Goal: Transaction & Acquisition: Purchase product/service

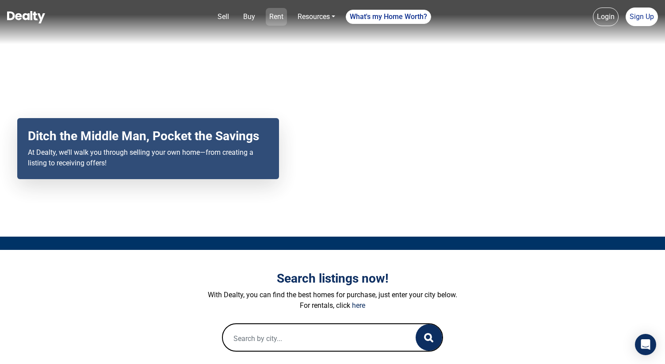
click at [282, 17] on link "Rent" at bounding box center [276, 17] width 21 height 18
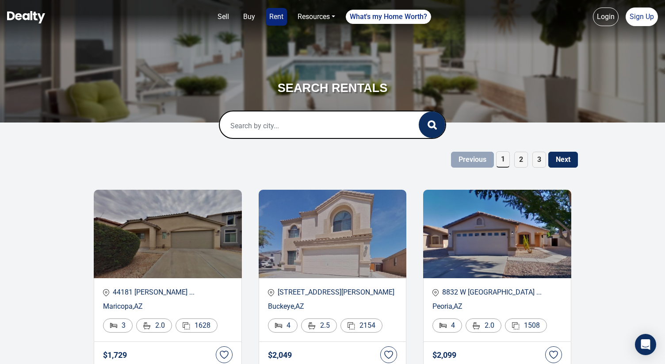
click at [286, 118] on input "text" at bounding box center [310, 125] width 181 height 28
paste input "12 W Columbus Avenue"
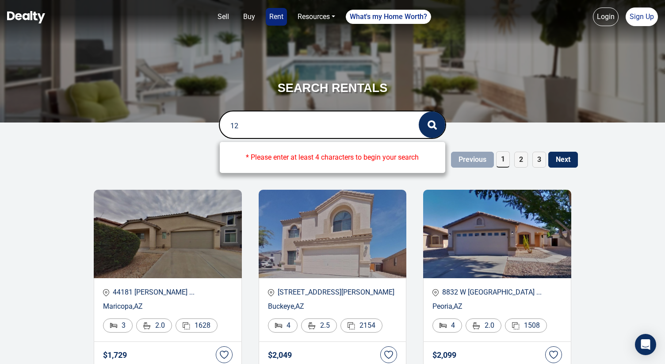
type input "1"
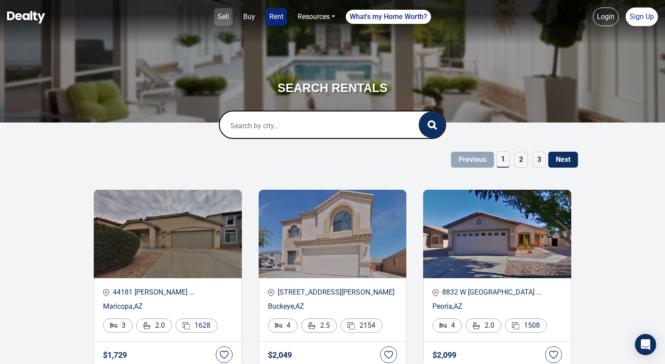
click at [223, 14] on link "Sell" at bounding box center [223, 17] width 19 height 18
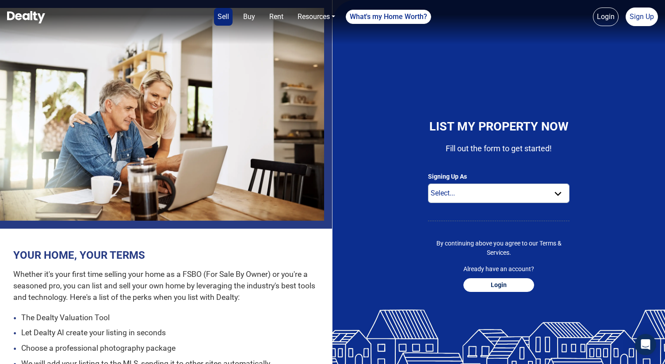
click at [38, 19] on img at bounding box center [26, 17] width 38 height 12
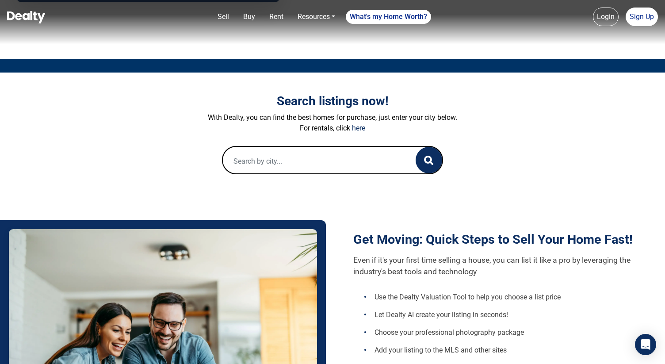
scroll to position [172, 0]
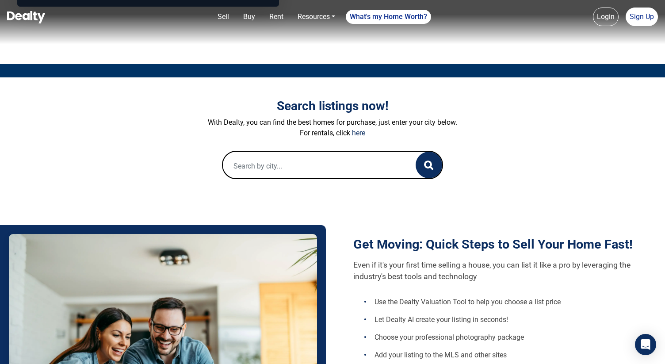
click at [259, 167] on input "text" at bounding box center [310, 166] width 175 height 28
paste input "12 W Columbus Avenue"
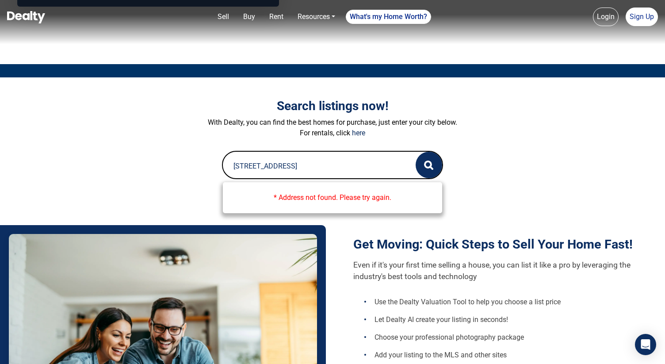
type input "12 W Columbus Avenue"
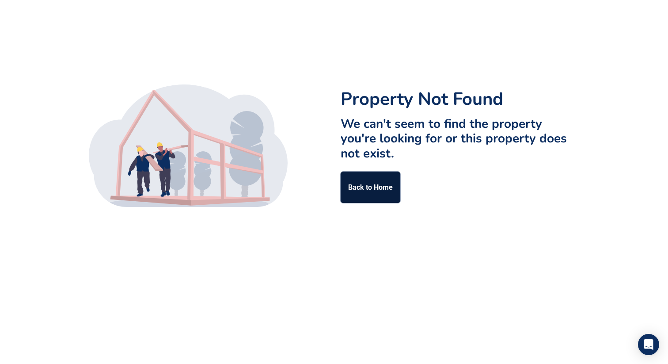
click at [381, 183] on link "Back to Home" at bounding box center [371, 187] width 60 height 31
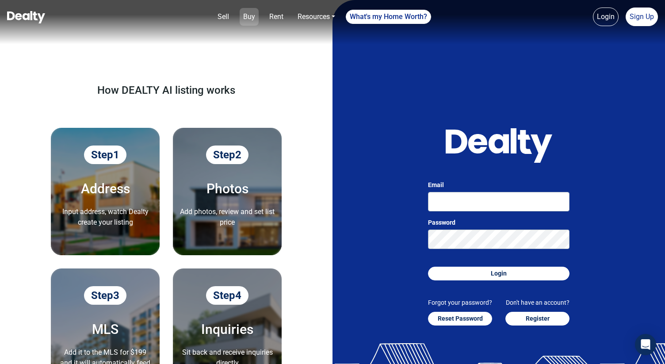
click at [252, 15] on link "Buy" at bounding box center [249, 17] width 19 height 18
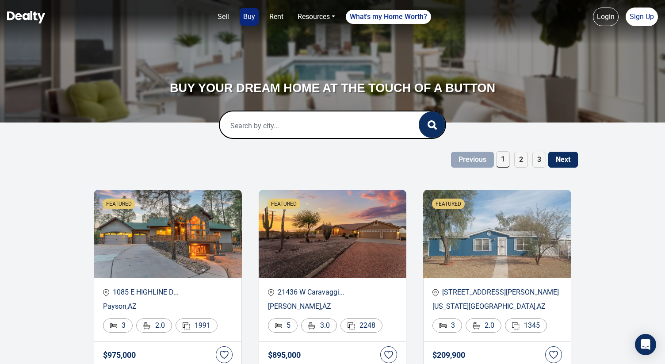
click at [317, 134] on input "text" at bounding box center [310, 125] width 181 height 28
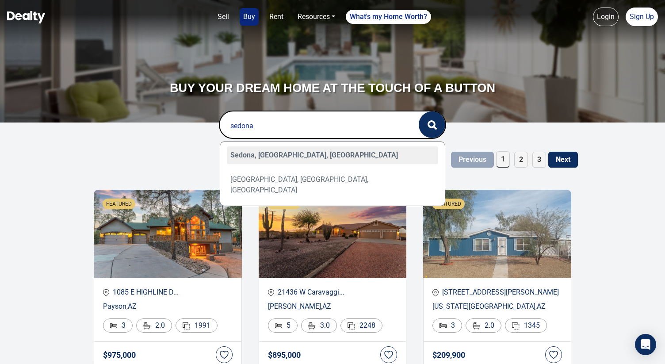
click at [309, 149] on div "Sedona, AZ, USA" at bounding box center [333, 155] width 212 height 18
type input "Sedona, AZ, USA"
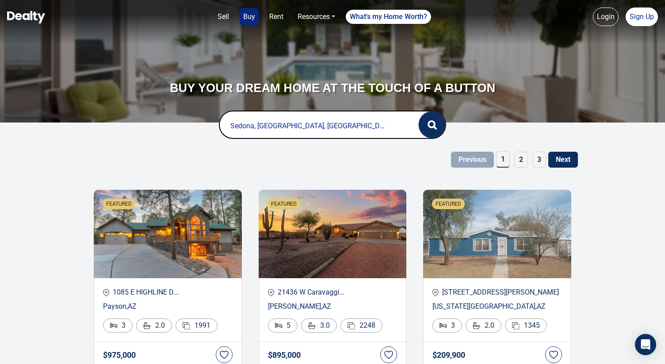
click at [425, 133] on button "button" at bounding box center [432, 124] width 27 height 27
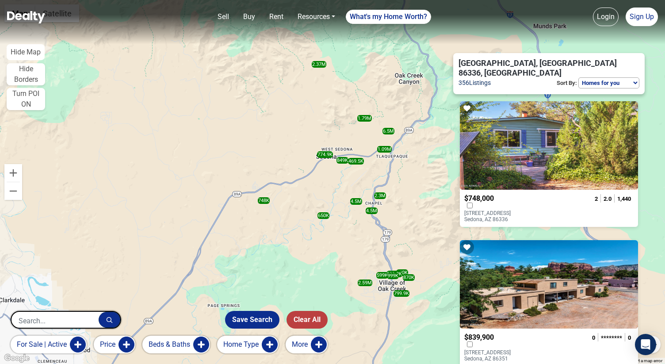
click at [531, 149] on div at bounding box center [549, 145] width 178 height 88
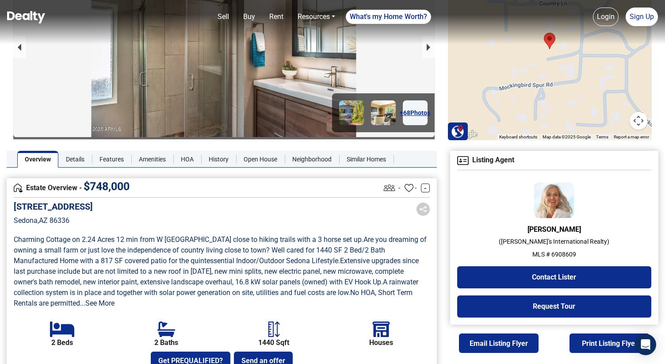
scroll to position [85, 0]
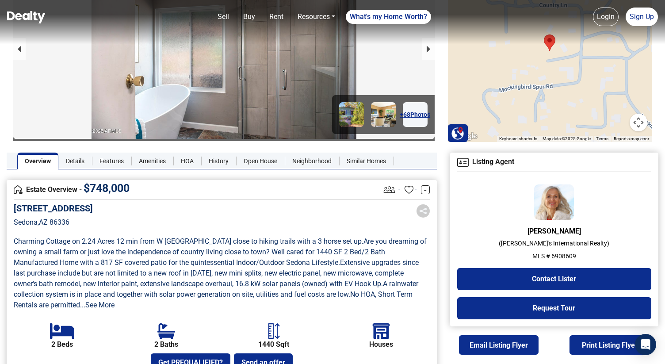
click at [567, 256] on p "MLS # 6908609" at bounding box center [554, 256] width 194 height 9
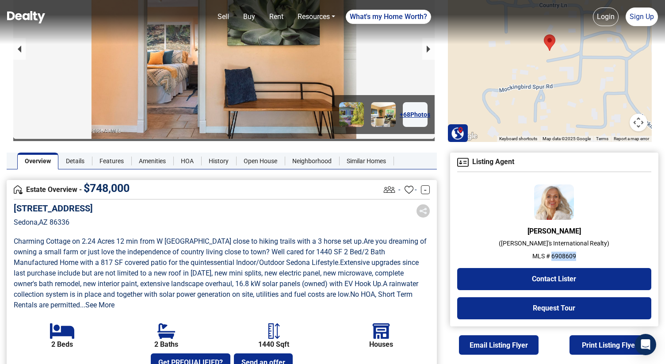
copy p "6908609"
drag, startPoint x: 581, startPoint y: 255, endPoint x: 576, endPoint y: 86, distance: 169.4
click at [577, 225] on div "Katrin Themlitz ( Russ Lyon Sotheby's International Realty ) MLS # 6908609 Cont…" at bounding box center [554, 251] width 194 height 135
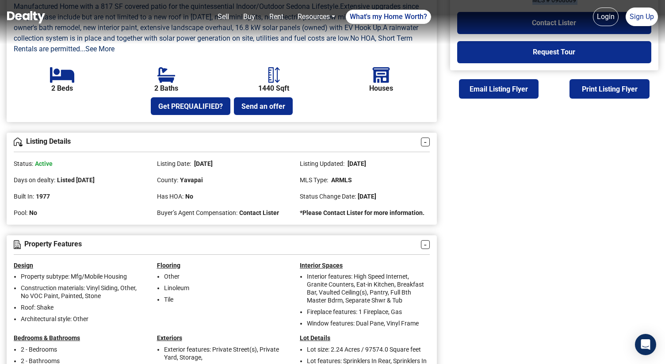
scroll to position [340, 0]
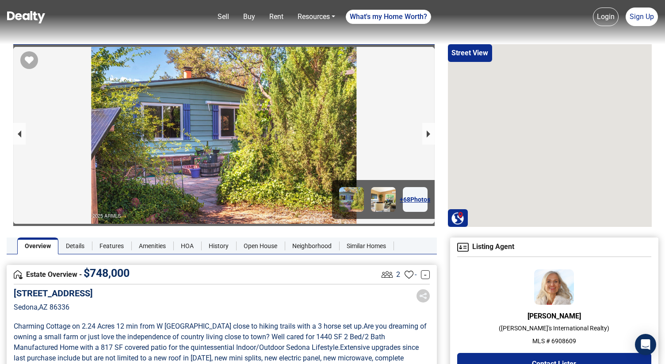
scroll to position [340, 0]
